Goal: Information Seeking & Learning: Check status

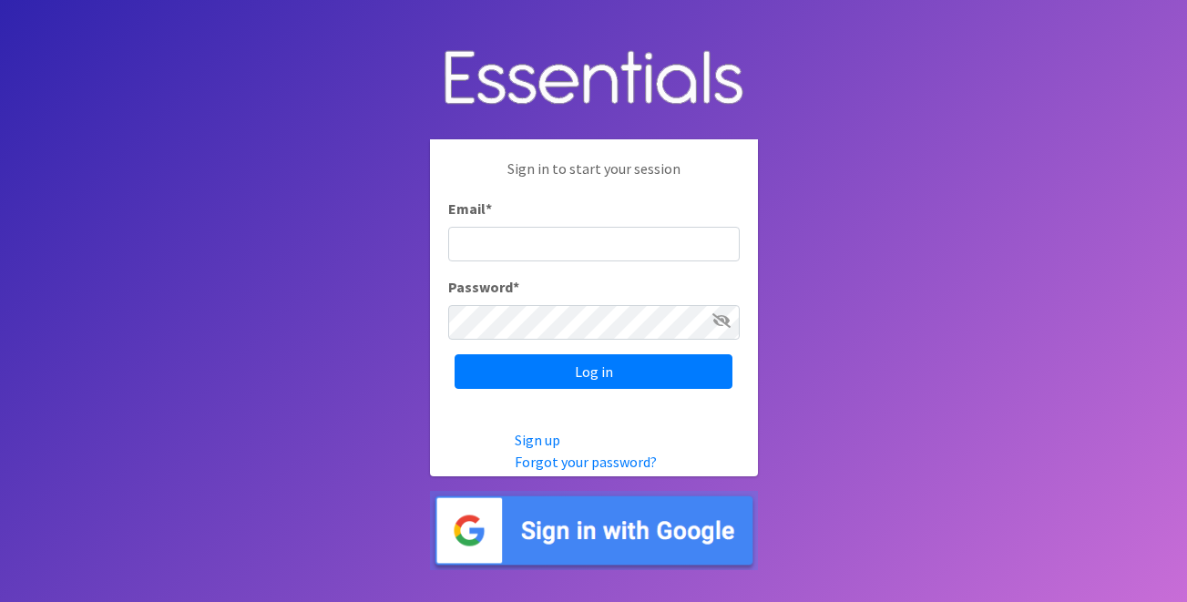
click at [534, 241] on input "Email *" at bounding box center [594, 244] width 292 height 35
type input "info@jaxdiaperbank.org"
click at [579, 389] on div "Sign in to start your session Email * info@jaxdiaperbank.org Password * Log in" at bounding box center [594, 273] width 328 height 268
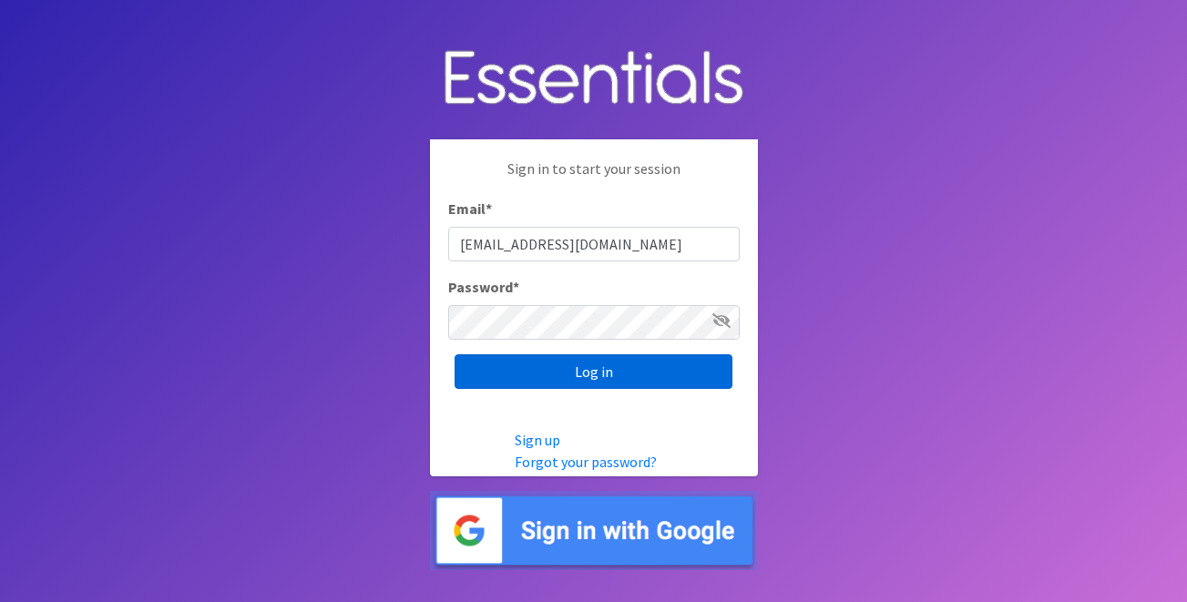
click at [578, 375] on input "Log in" at bounding box center [594, 371] width 278 height 35
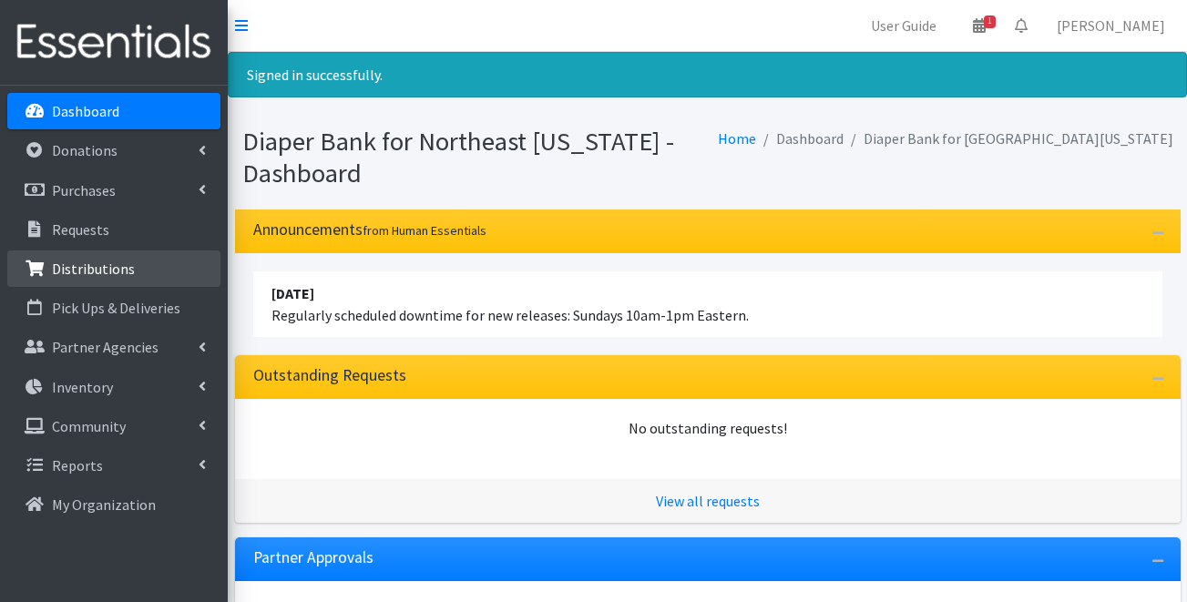
click at [138, 276] on link "Distributions" at bounding box center [113, 269] width 213 height 36
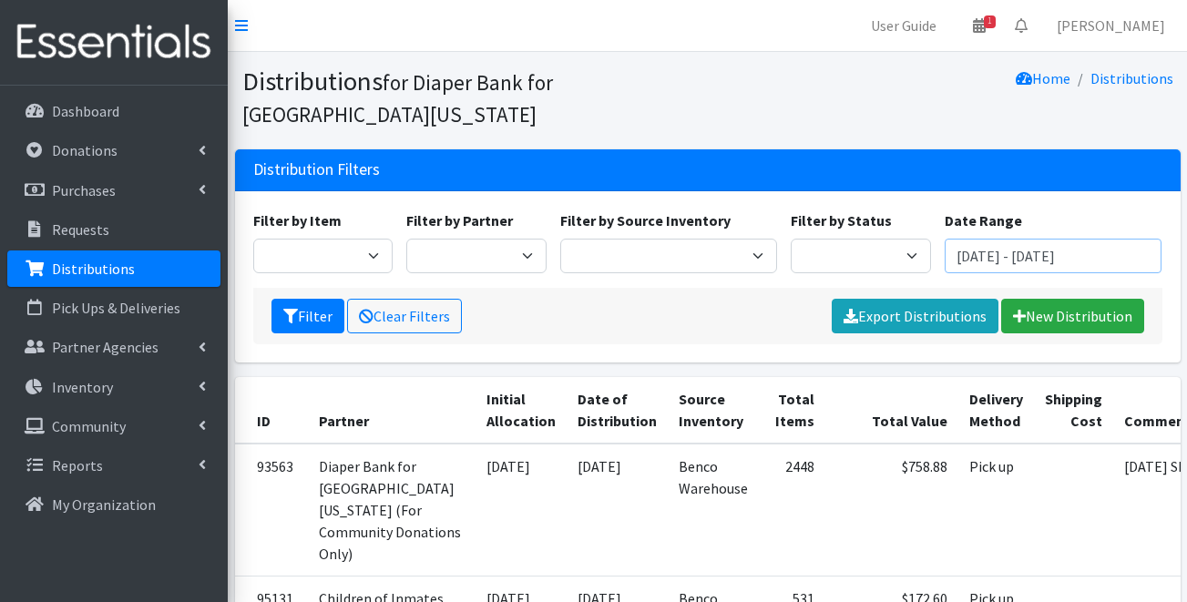
click at [990, 254] on input "[DATE] - [DATE]" at bounding box center [1053, 256] width 217 height 35
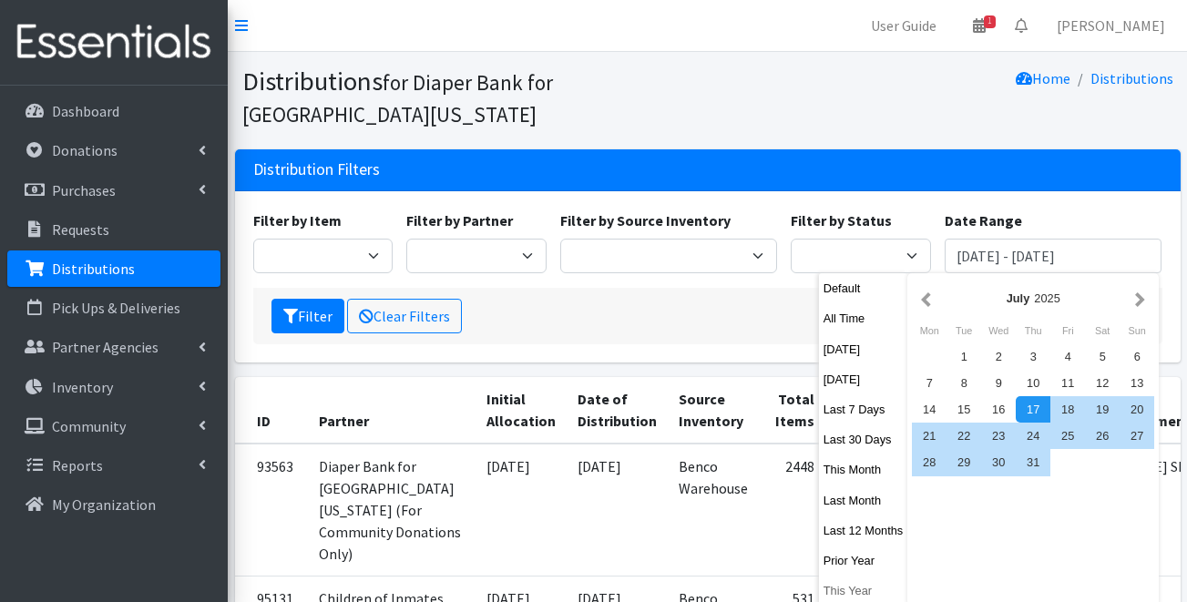
click at [865, 590] on button "This Year" at bounding box center [863, 591] width 89 height 26
type input "January 1, 2025 - December 31, 2025"
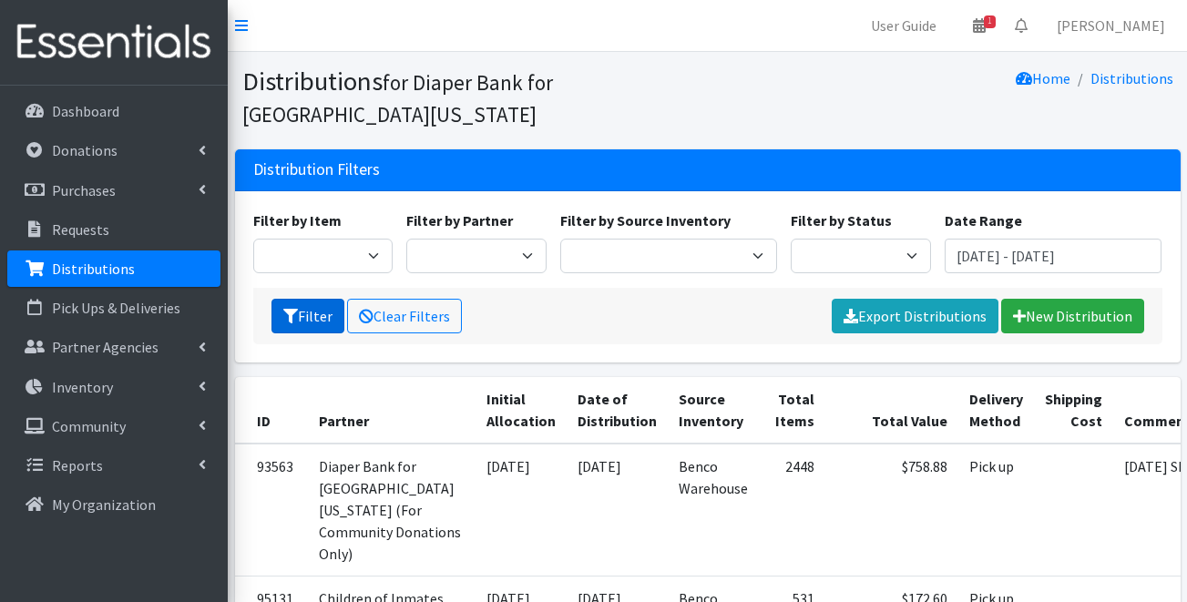
click at [312, 314] on button "Filter" at bounding box center [308, 316] width 73 height 35
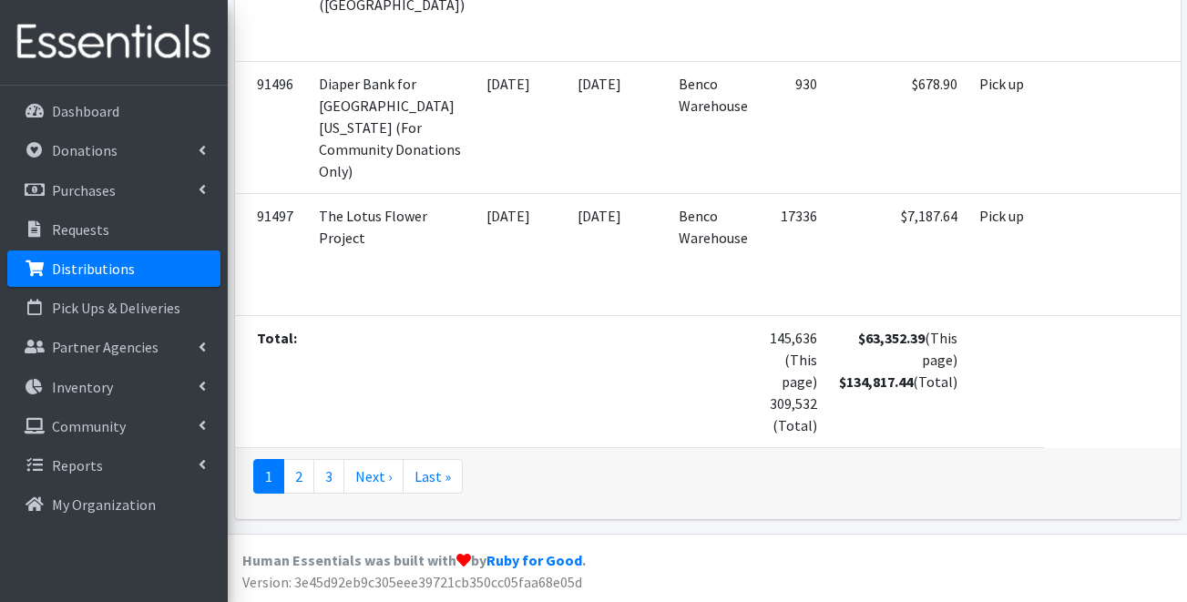
scroll to position [7091, 0]
click at [78, 461] on p "Reports" at bounding box center [77, 465] width 51 height 18
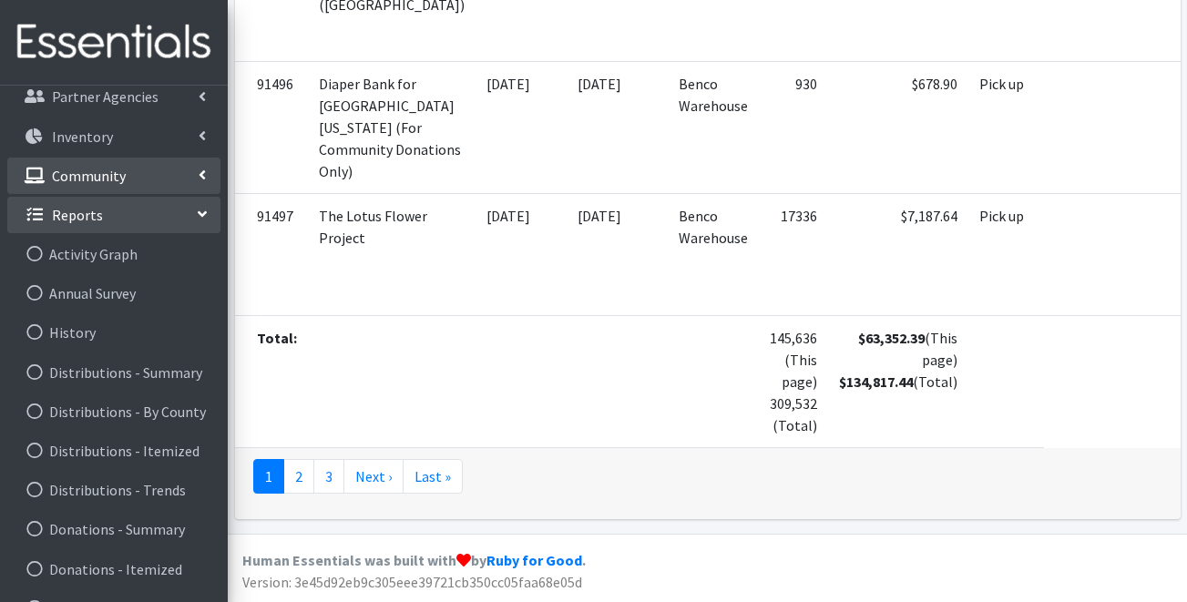
scroll to position [268, 0]
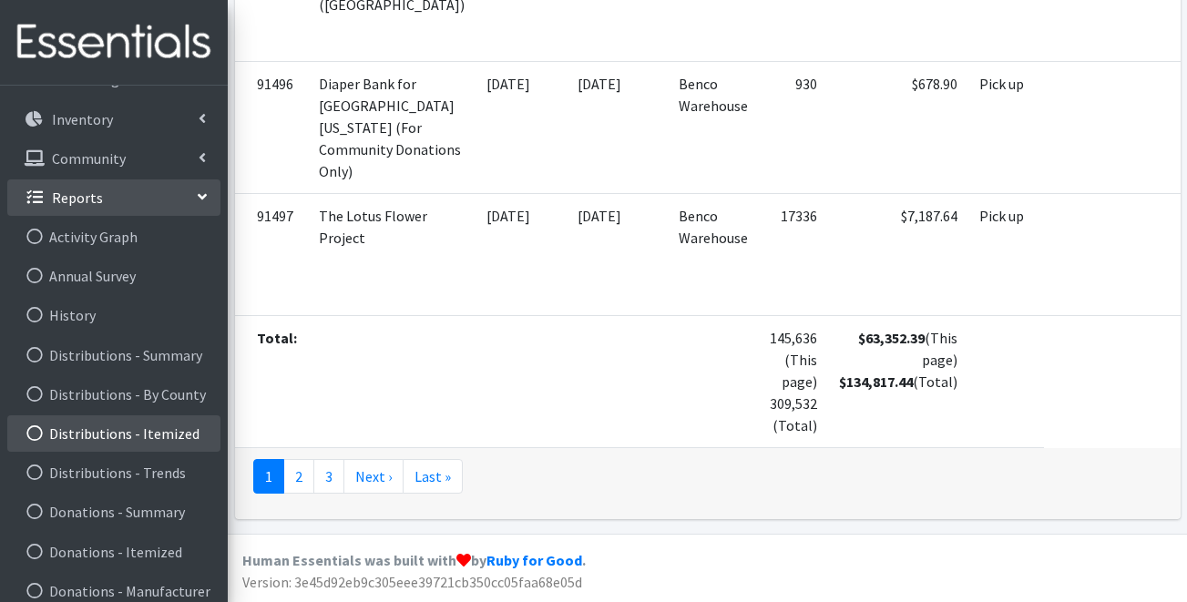
click at [97, 436] on link "Distributions - Itemized" at bounding box center [113, 433] width 213 height 36
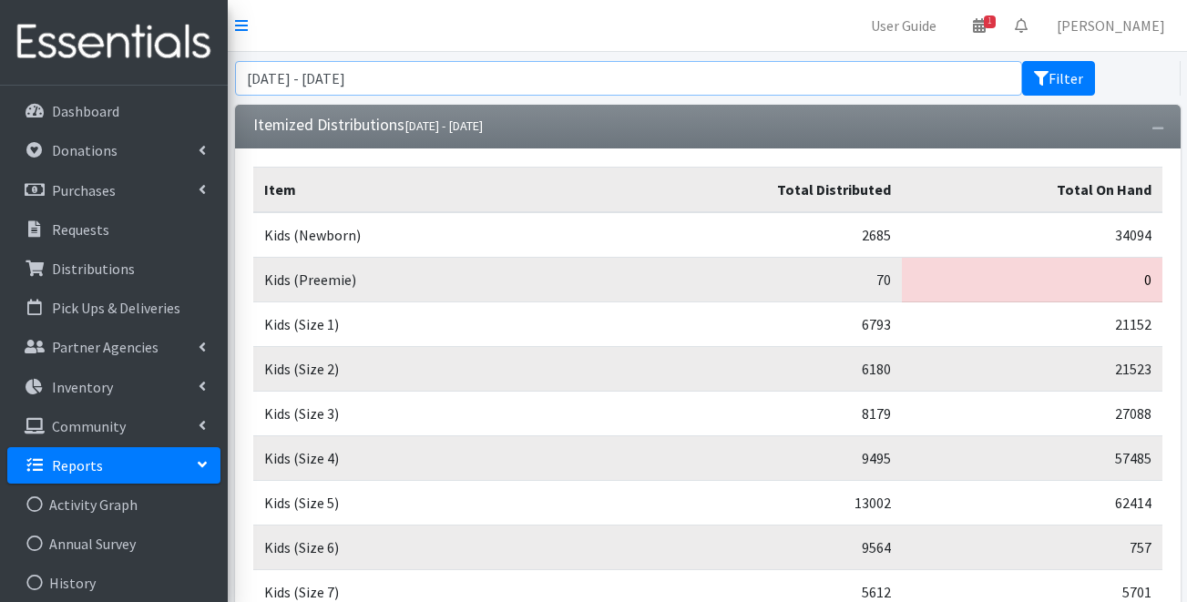
click at [614, 91] on input "July 17, 2025 - October 17, 2025" at bounding box center [628, 78] width 787 height 35
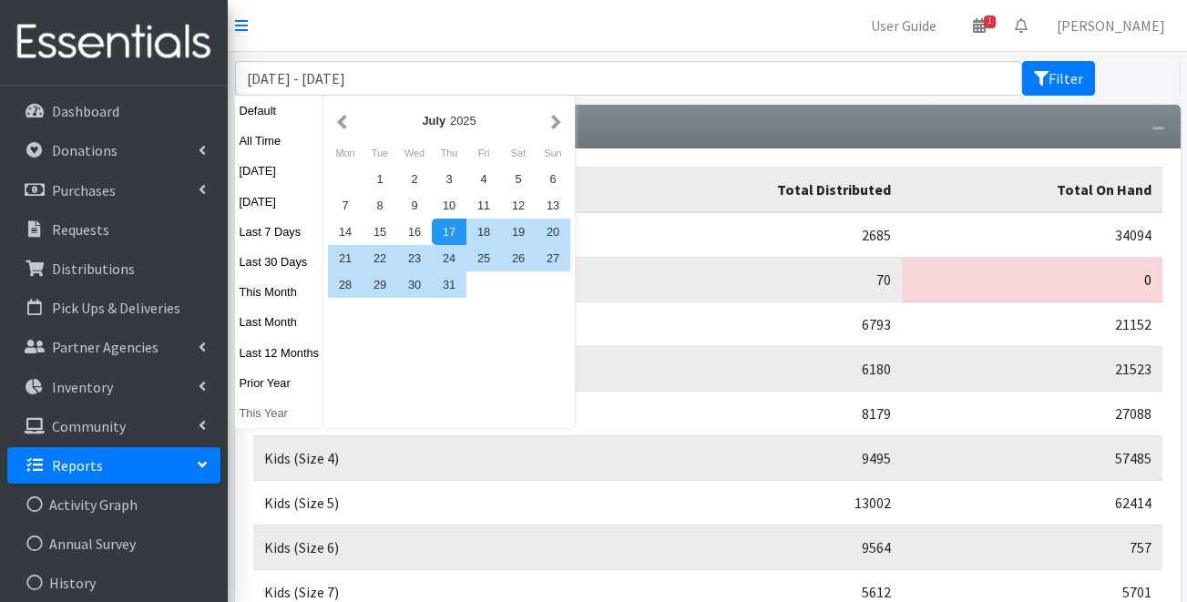
click at [302, 402] on button "This Year" at bounding box center [279, 413] width 89 height 26
type input "[DATE] - [DATE]"
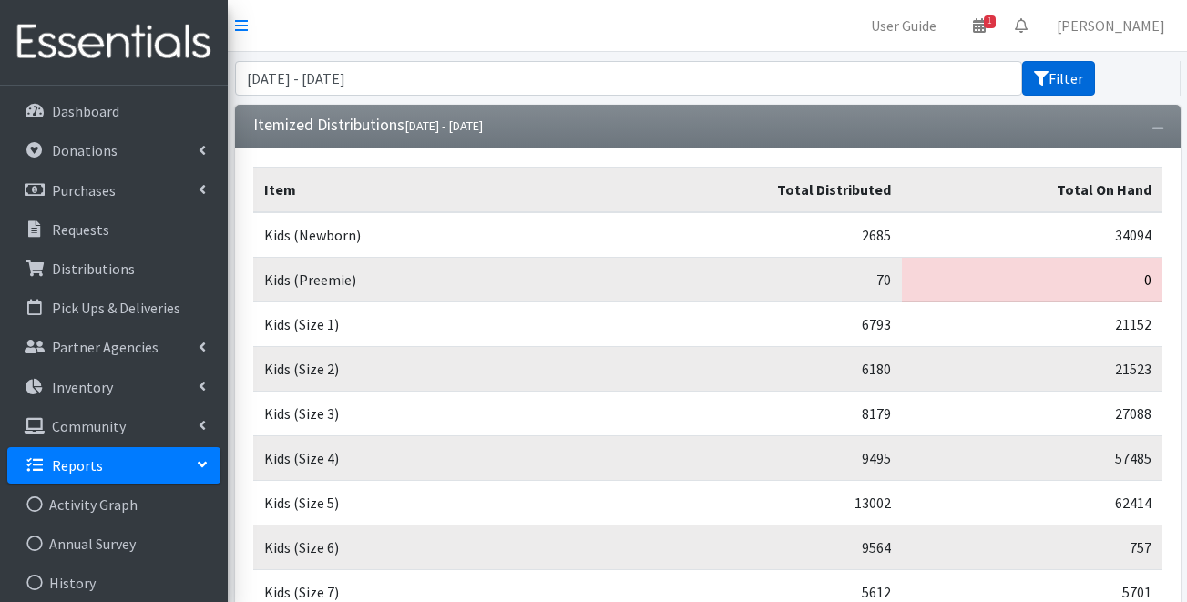
click at [1041, 79] on icon "submit" at bounding box center [1041, 78] width 15 height 15
click at [1128, 29] on link "[PERSON_NAME]" at bounding box center [1111, 25] width 138 height 36
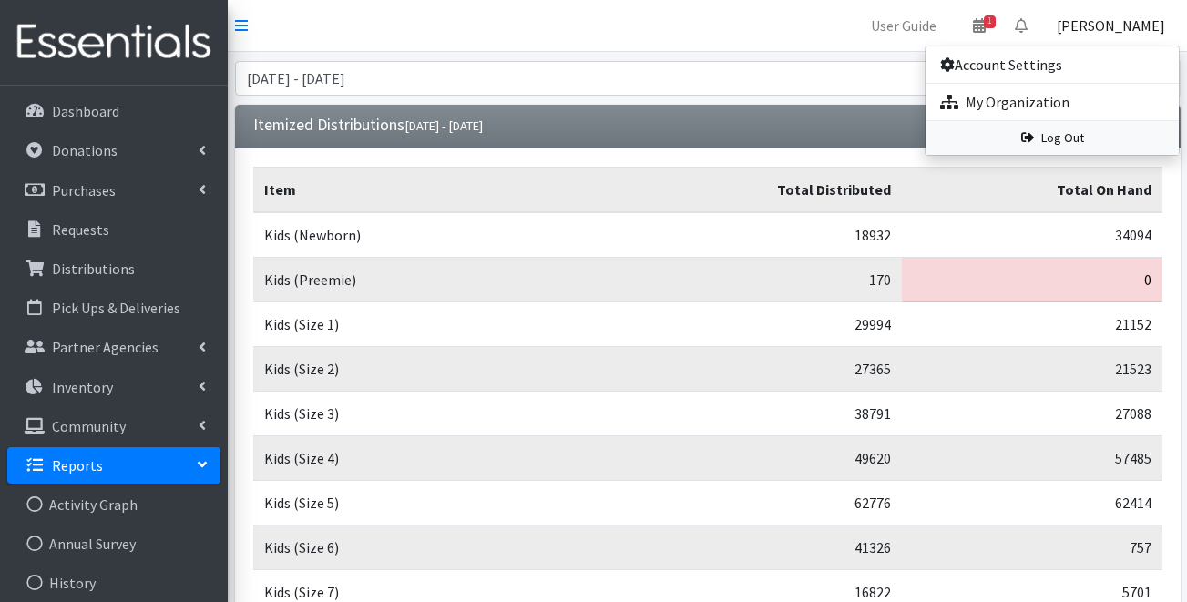
click at [1070, 141] on link "Log Out" at bounding box center [1052, 138] width 253 height 34
